Goal: Task Accomplishment & Management: Manage account settings

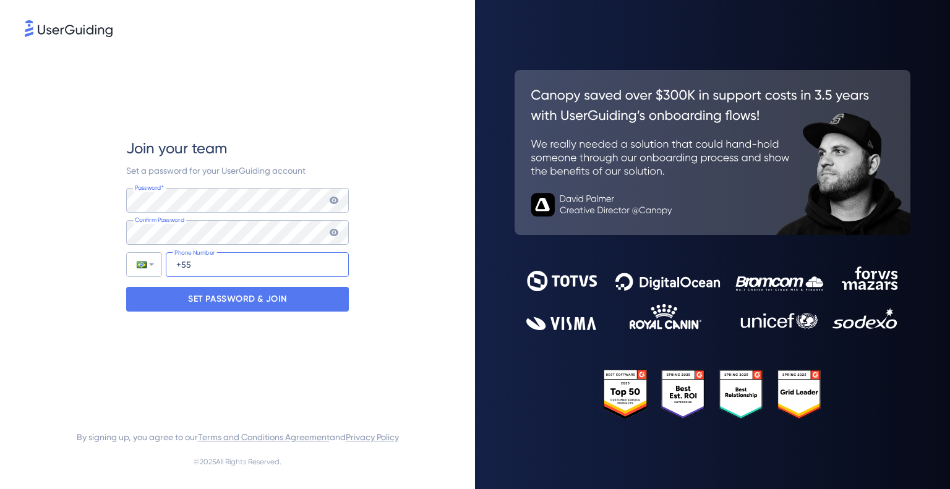
click at [215, 259] on input "+55" at bounding box center [257, 264] width 183 height 25
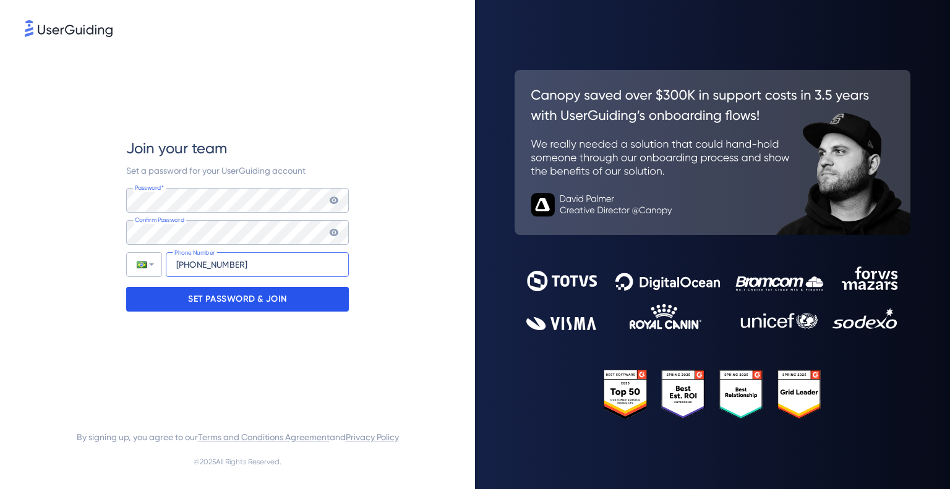
type input "+55 (47) 996041366"
click at [209, 298] on p "SET PASSWORD & JOIN" at bounding box center [237, 300] width 99 height 20
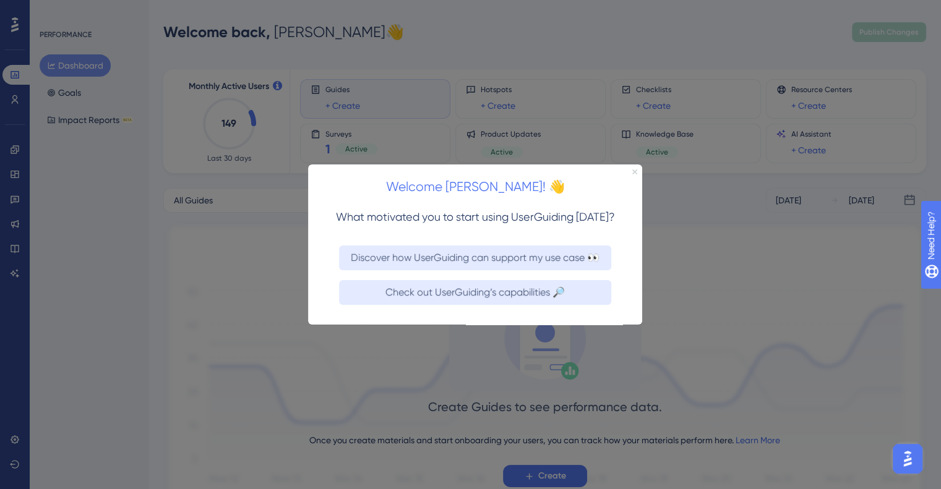
click at [633, 169] on icon "Close Preview" at bounding box center [634, 171] width 5 height 5
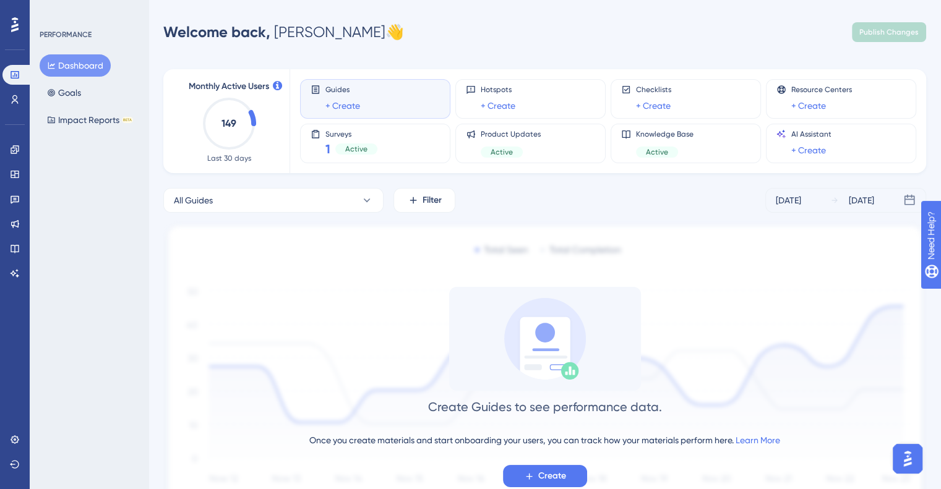
click at [17, 86] on div "Performance Users" at bounding box center [14, 87] width 25 height 45
click at [15, 96] on icon at bounding box center [15, 100] width 10 height 10
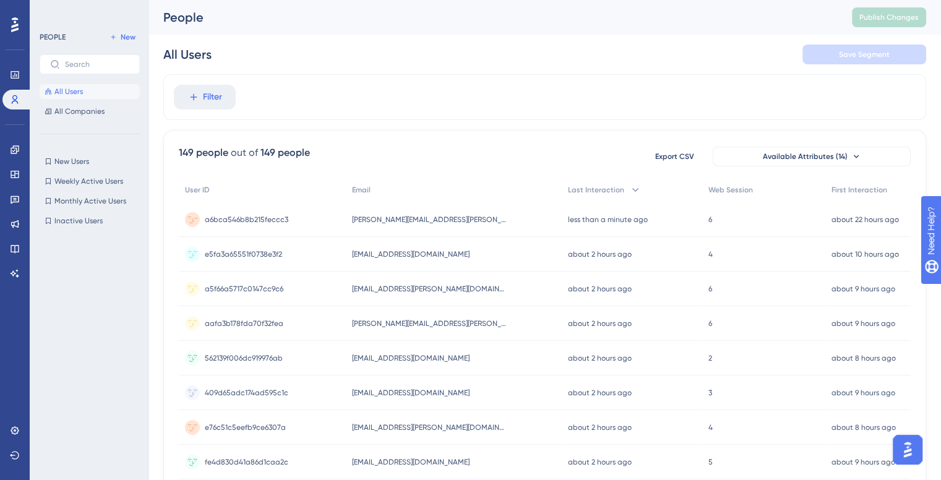
click at [305, 220] on div "a6bca546b8b215feccc3 a6bca546b8b215feccc3" at bounding box center [262, 219] width 167 height 35
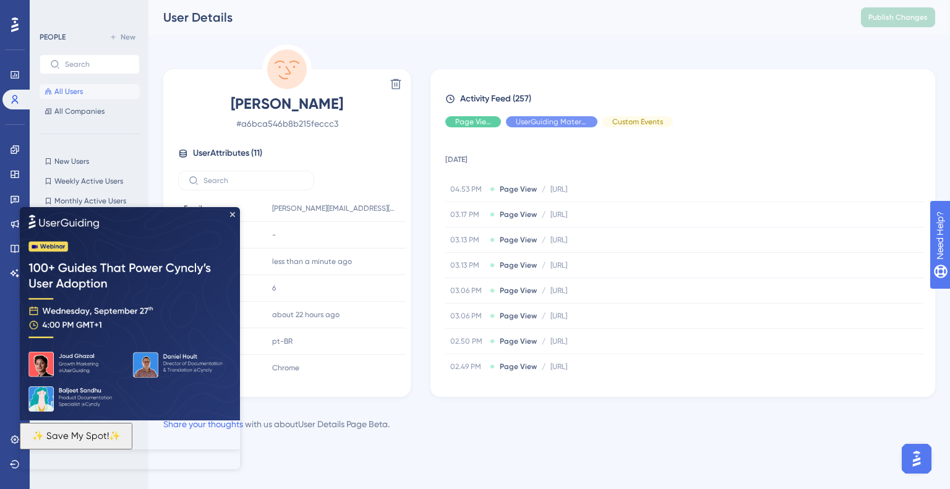
click at [229, 211] on img at bounding box center [130, 313] width 220 height 213
click at [233, 213] on icon "Close Preview" at bounding box center [232, 214] width 5 height 5
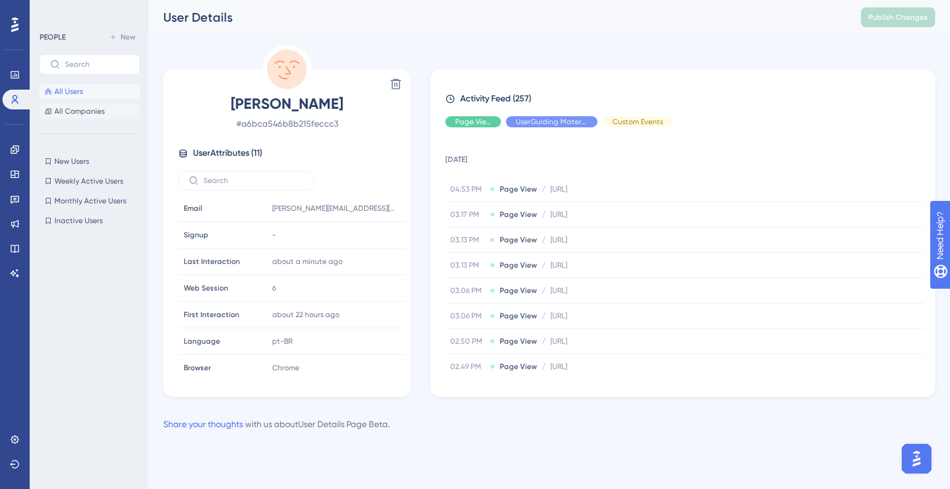
click at [85, 110] on span "All Companies" at bounding box center [79, 111] width 50 height 10
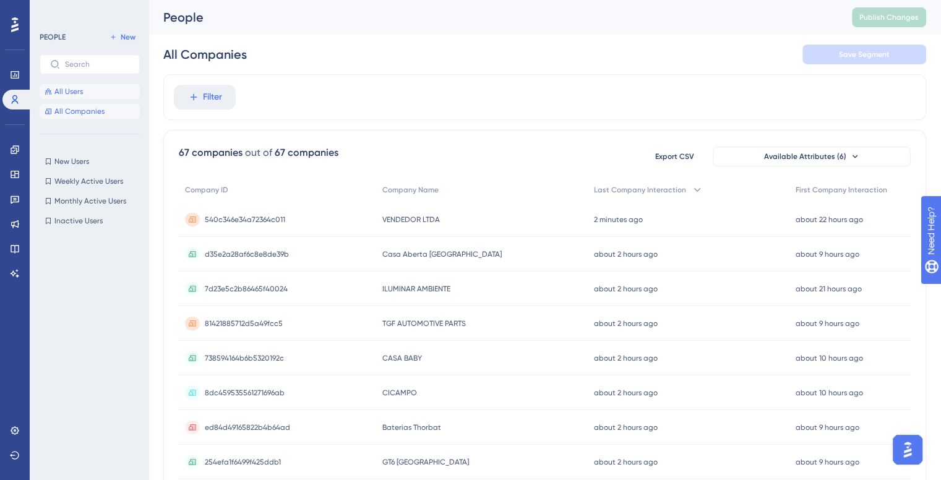
click at [97, 90] on button "All Users" at bounding box center [90, 91] width 100 height 15
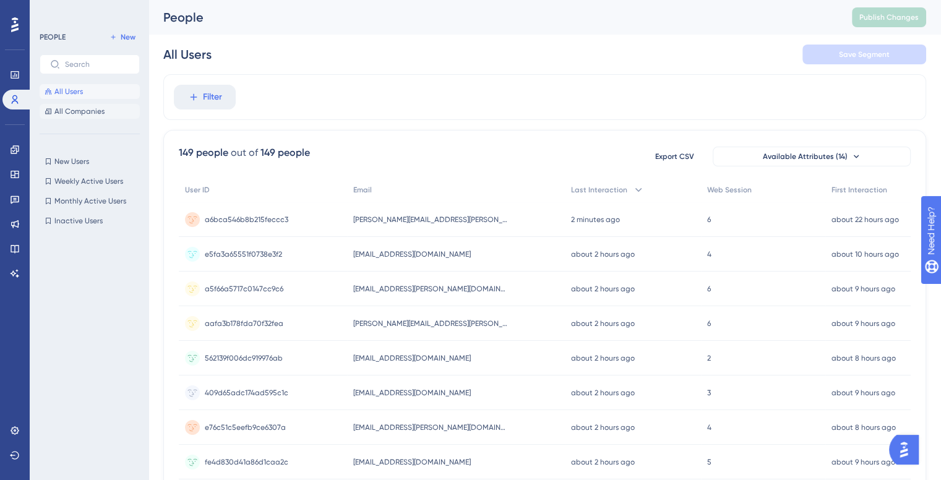
click at [58, 113] on span "All Companies" at bounding box center [79, 111] width 50 height 10
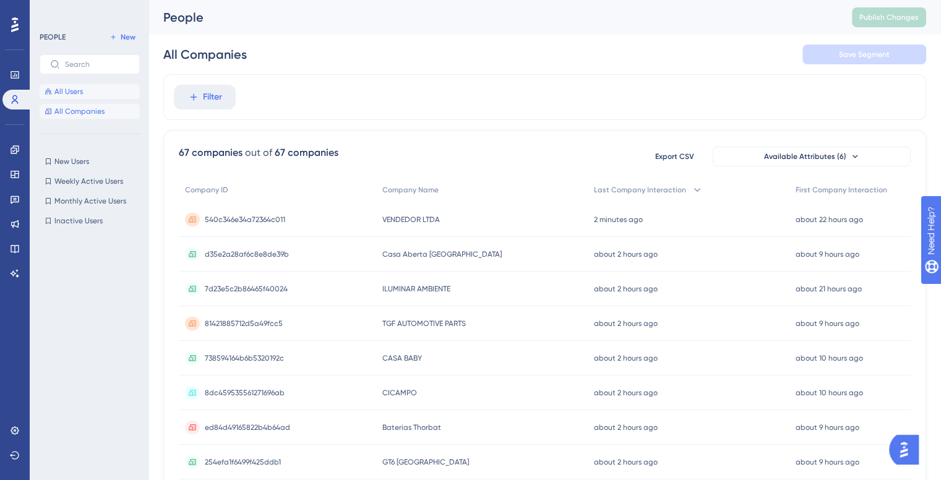
click at [76, 88] on span "All Users" at bounding box center [68, 92] width 28 height 10
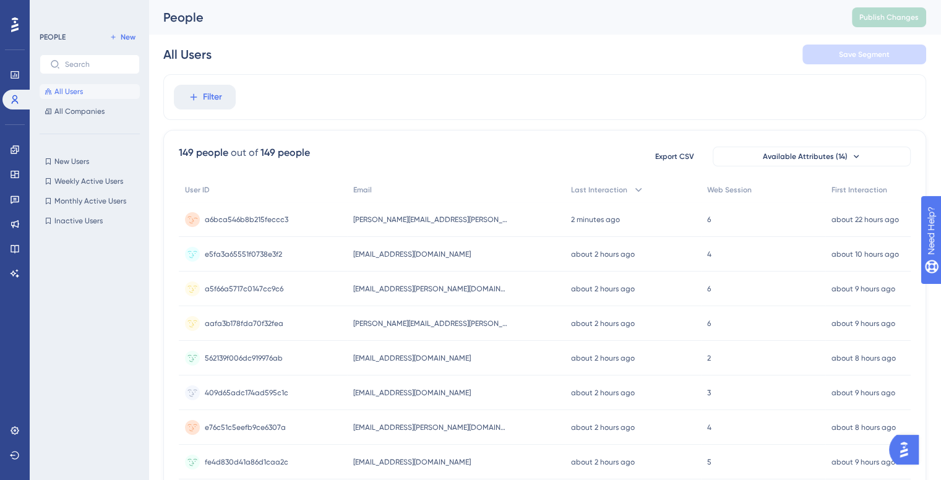
click at [432, 217] on span "[PERSON_NAME][EMAIL_ADDRESS][PERSON_NAME][DOMAIN_NAME]" at bounding box center [430, 220] width 155 height 10
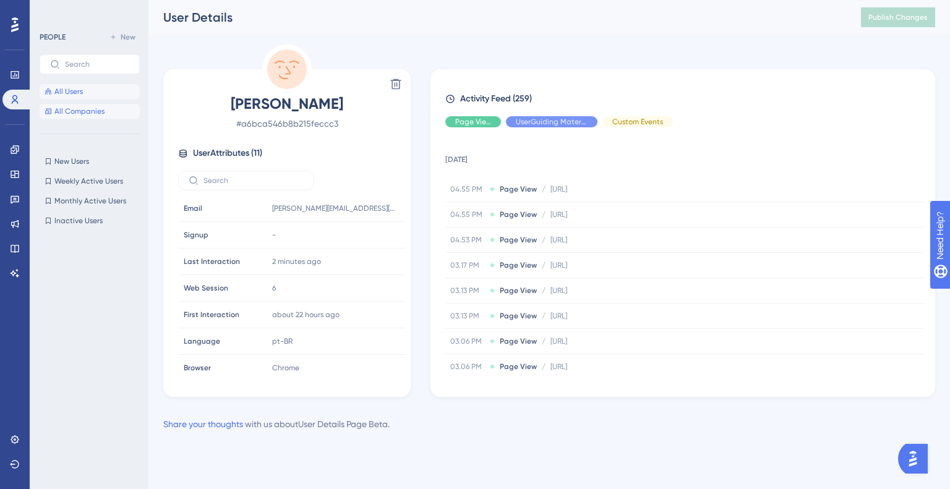
click at [67, 110] on span "All Companies" at bounding box center [79, 111] width 50 height 10
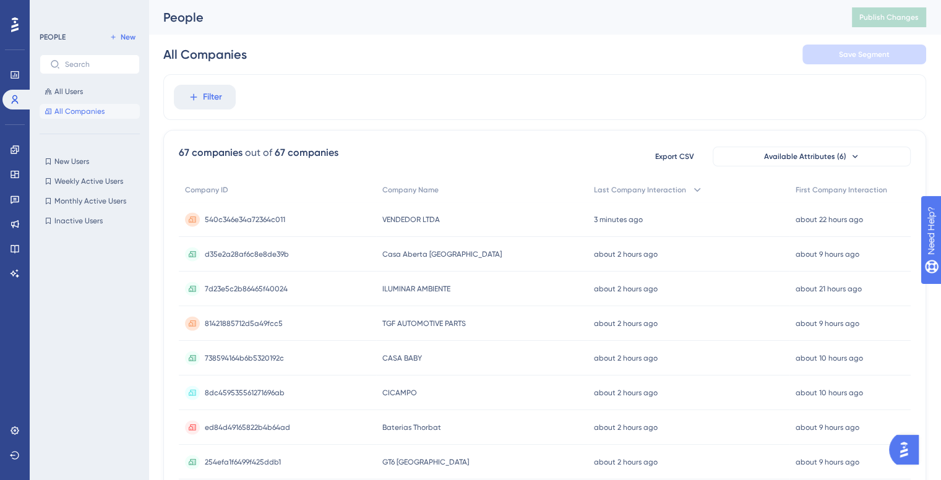
click at [554, 223] on div "VENDEDOR LTDA VENDEDOR LTDA" at bounding box center [482, 219] width 212 height 35
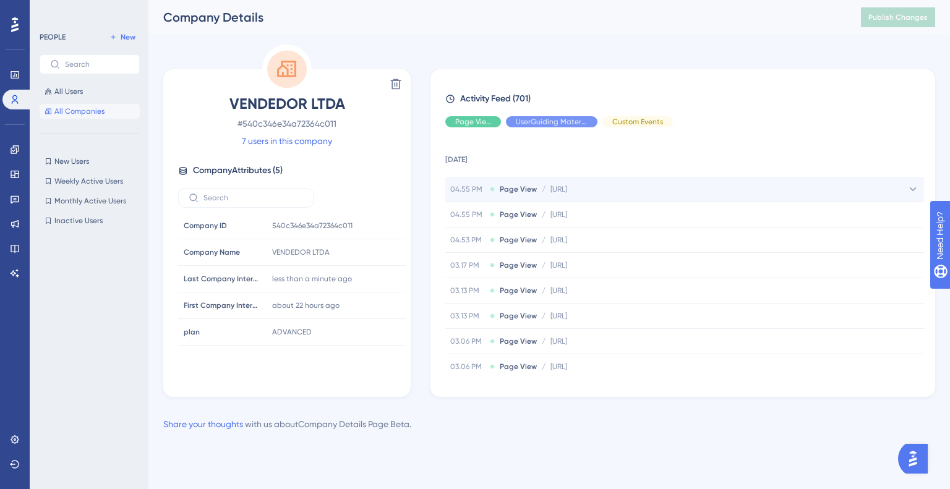
click at [527, 187] on span "Page View" at bounding box center [518, 189] width 37 height 10
click at [559, 194] on span "[URL]" at bounding box center [559, 189] width 17 height 10
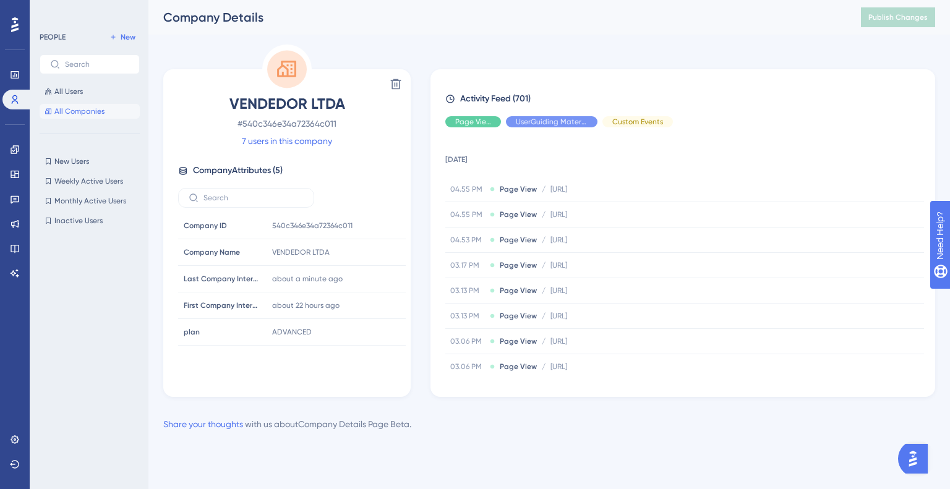
click at [59, 107] on span "All Companies" at bounding box center [79, 111] width 50 height 10
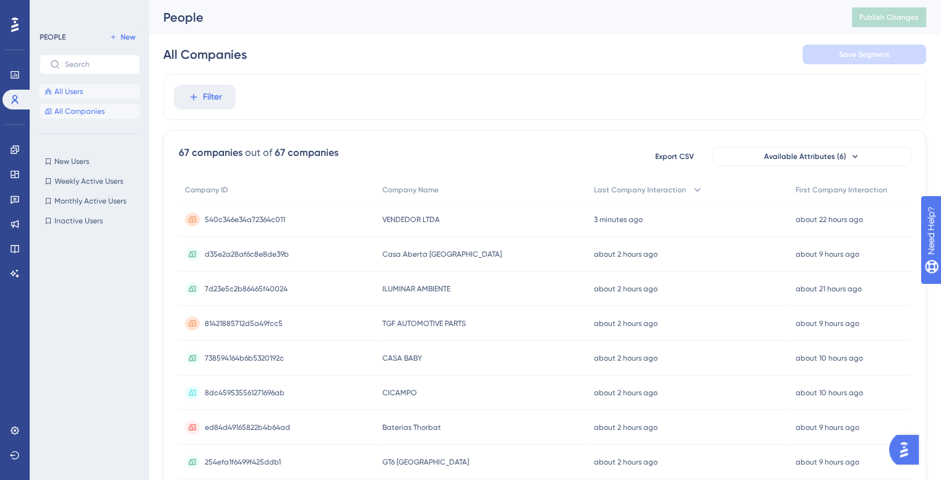
click at [69, 88] on span "All Users" at bounding box center [68, 92] width 28 height 10
